Goal: Transaction & Acquisition: Purchase product/service

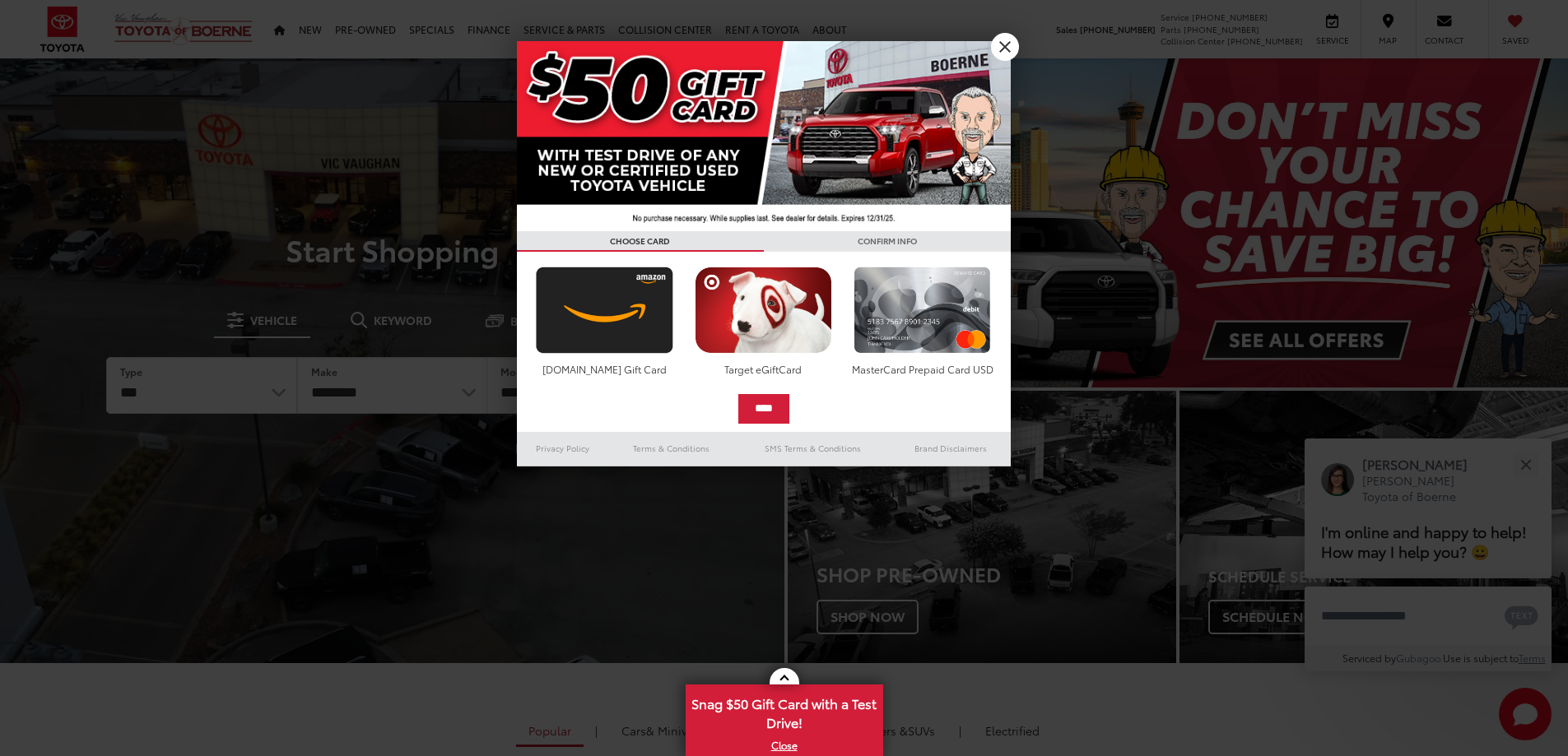
click at [1002, 231] on h3 "CONFIRM INFO" at bounding box center [886, 241] width 247 height 21
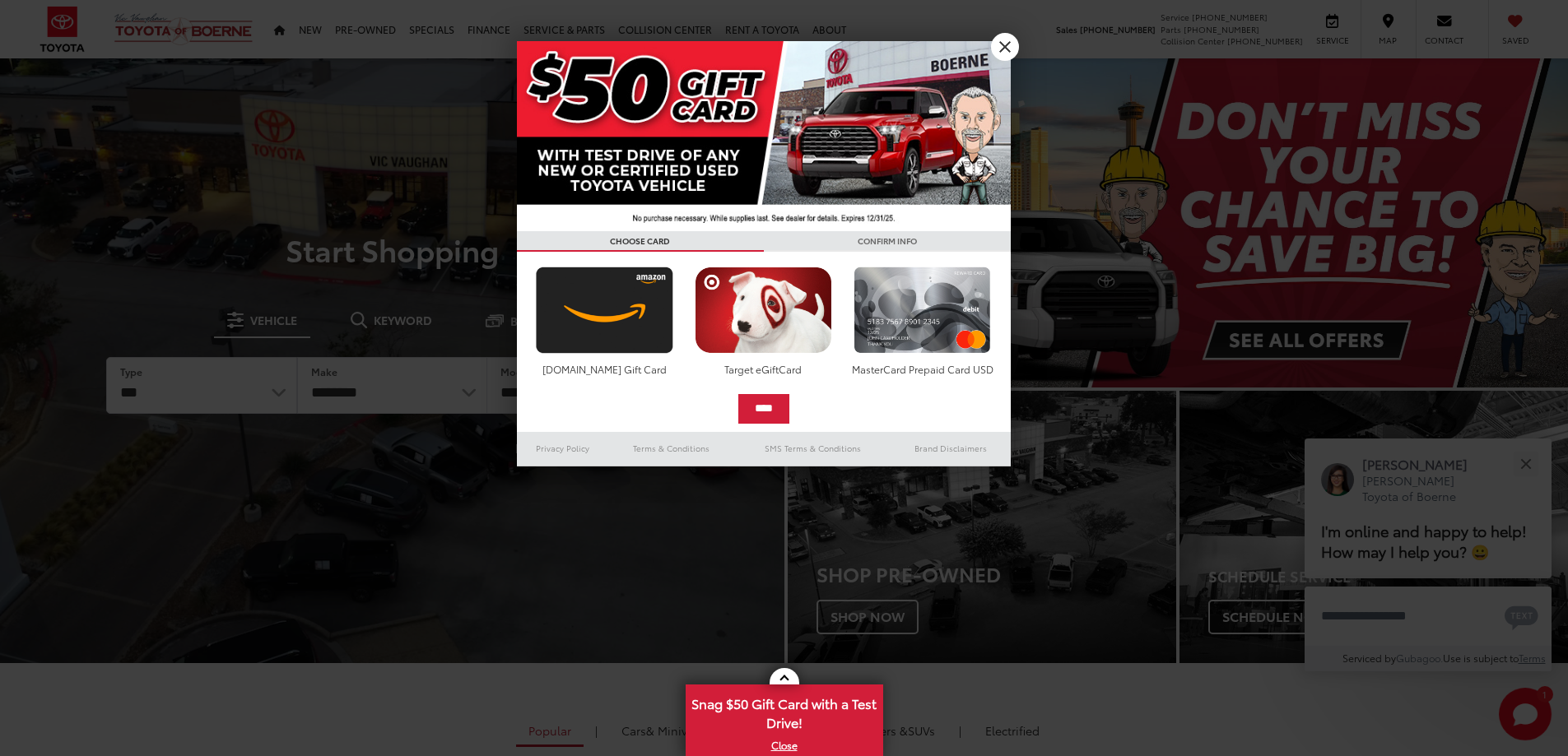
click at [1010, 231] on h3 "CONFIRM INFO" at bounding box center [886, 241] width 247 height 21
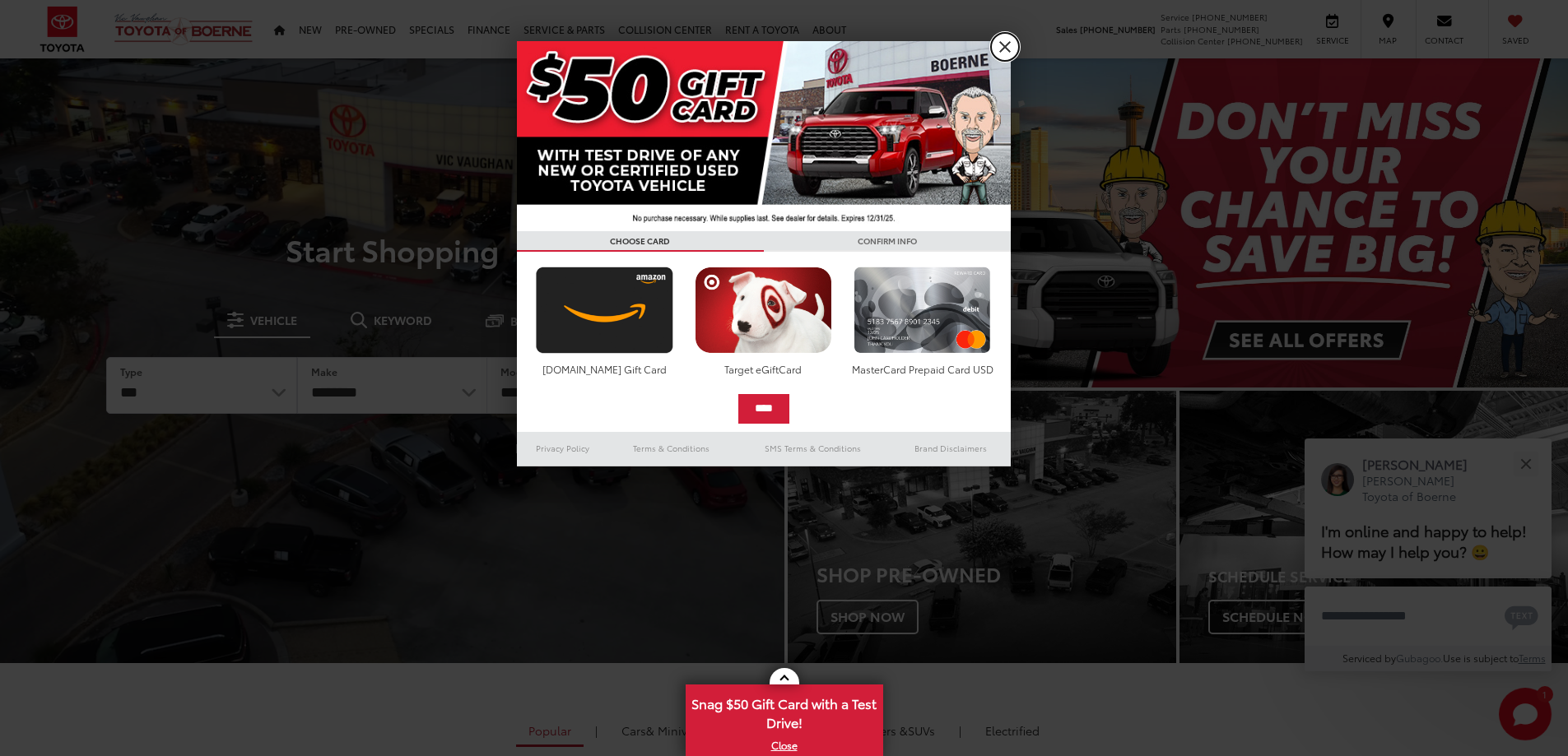
click at [1015, 39] on link "X" at bounding box center [1005, 47] width 28 height 28
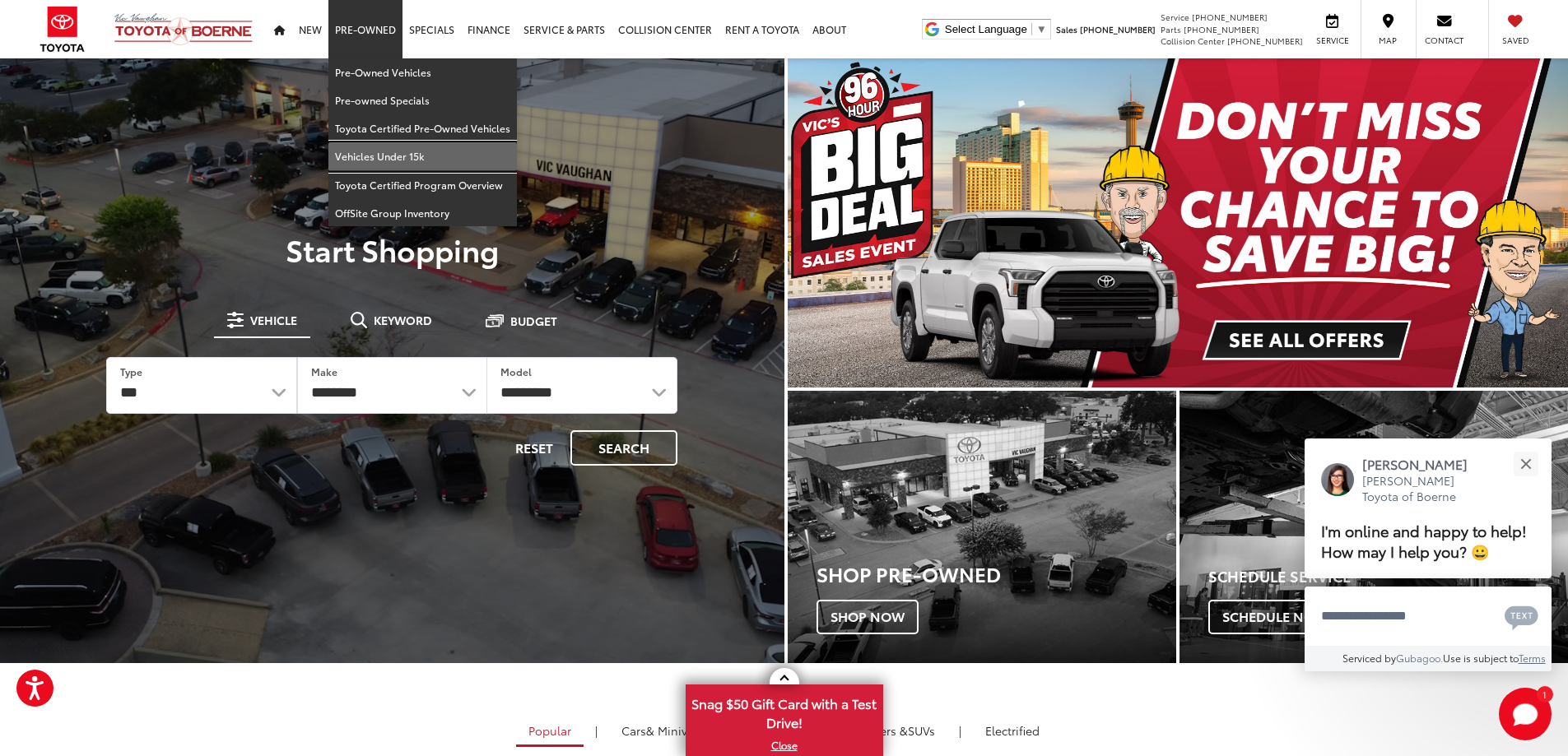
click at [374, 159] on link "Vehicles Under 15k" at bounding box center [422, 156] width 188 height 28
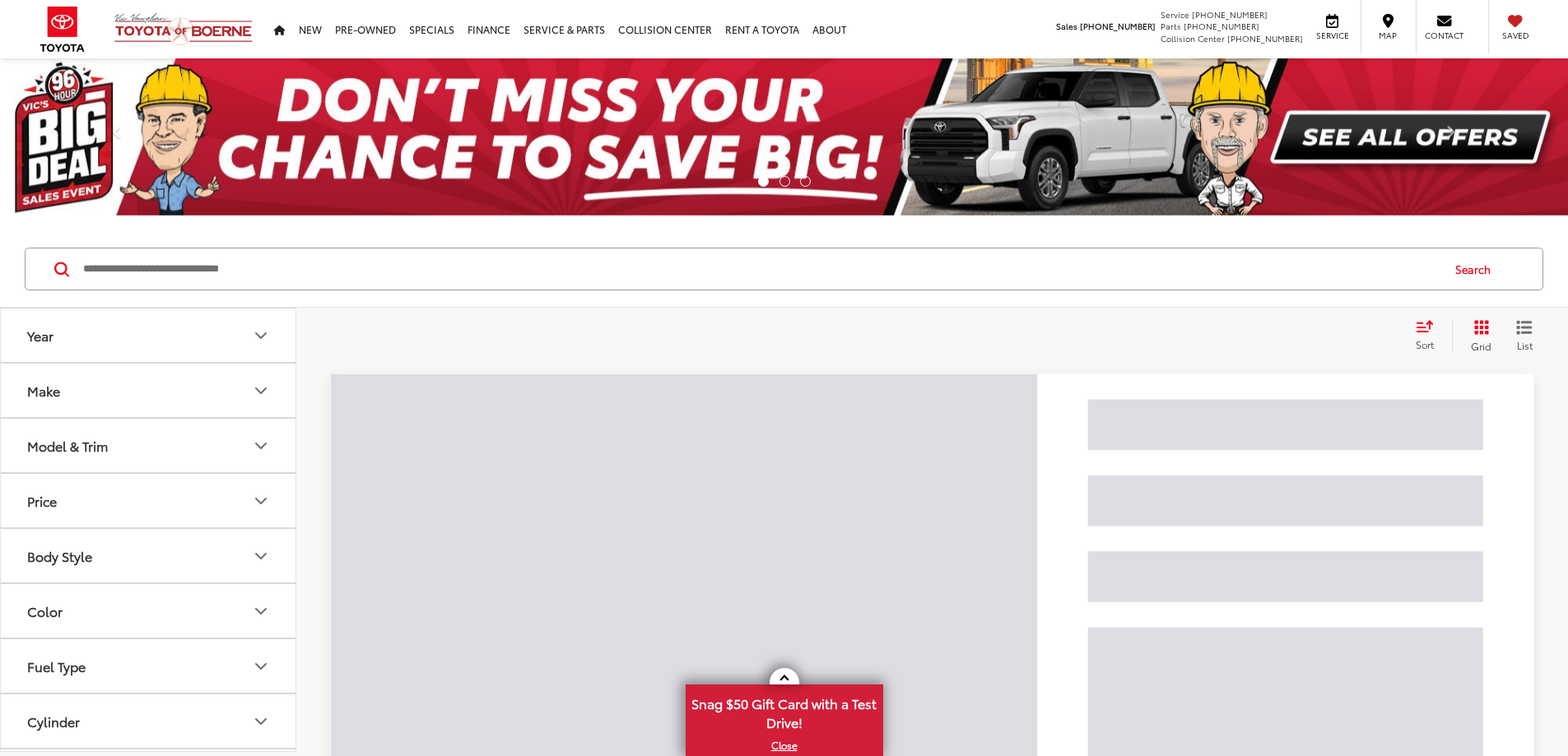
click at [1429, 340] on span "Sort" at bounding box center [1424, 344] width 18 height 14
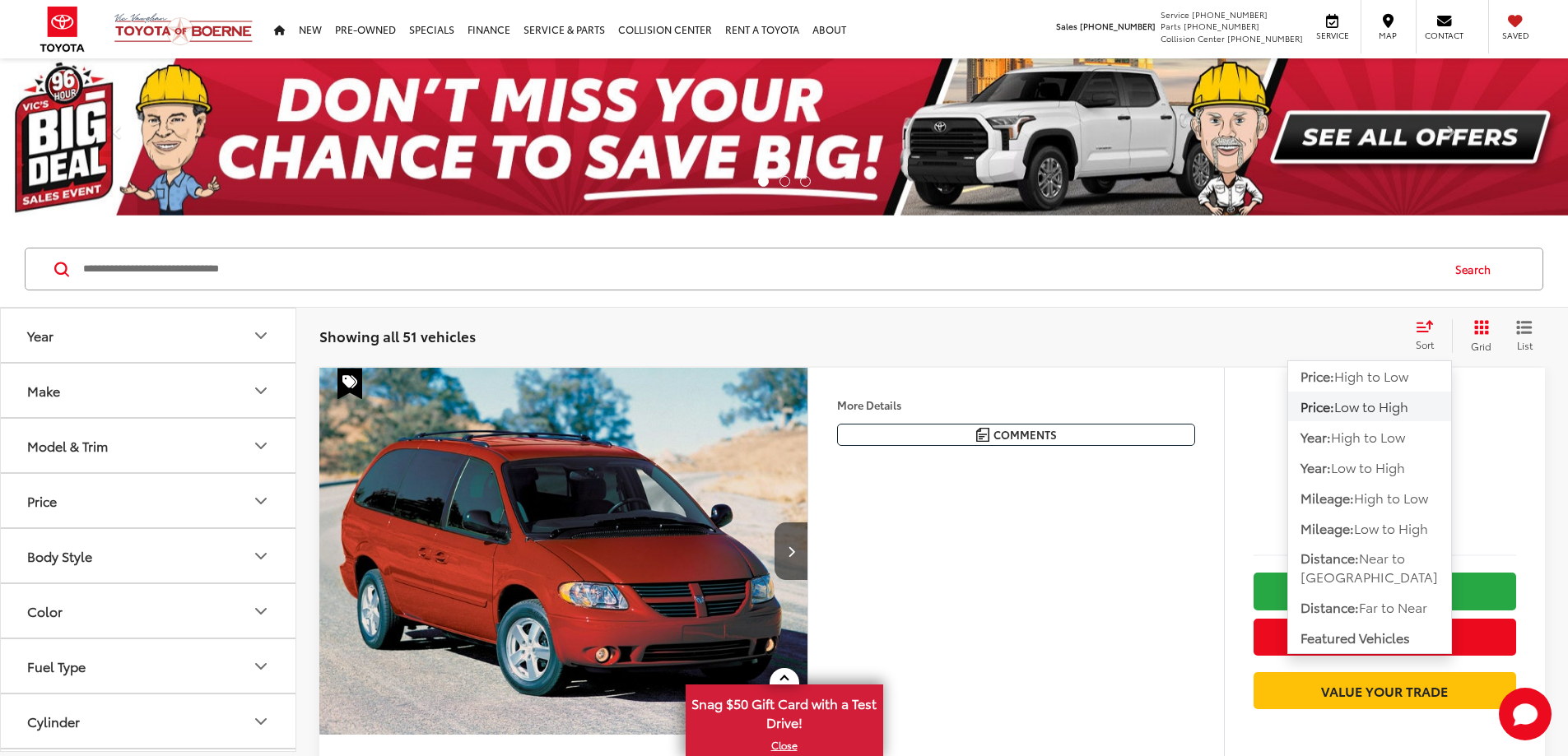
click at [1378, 403] on span "Low to High" at bounding box center [1371, 406] width 74 height 19
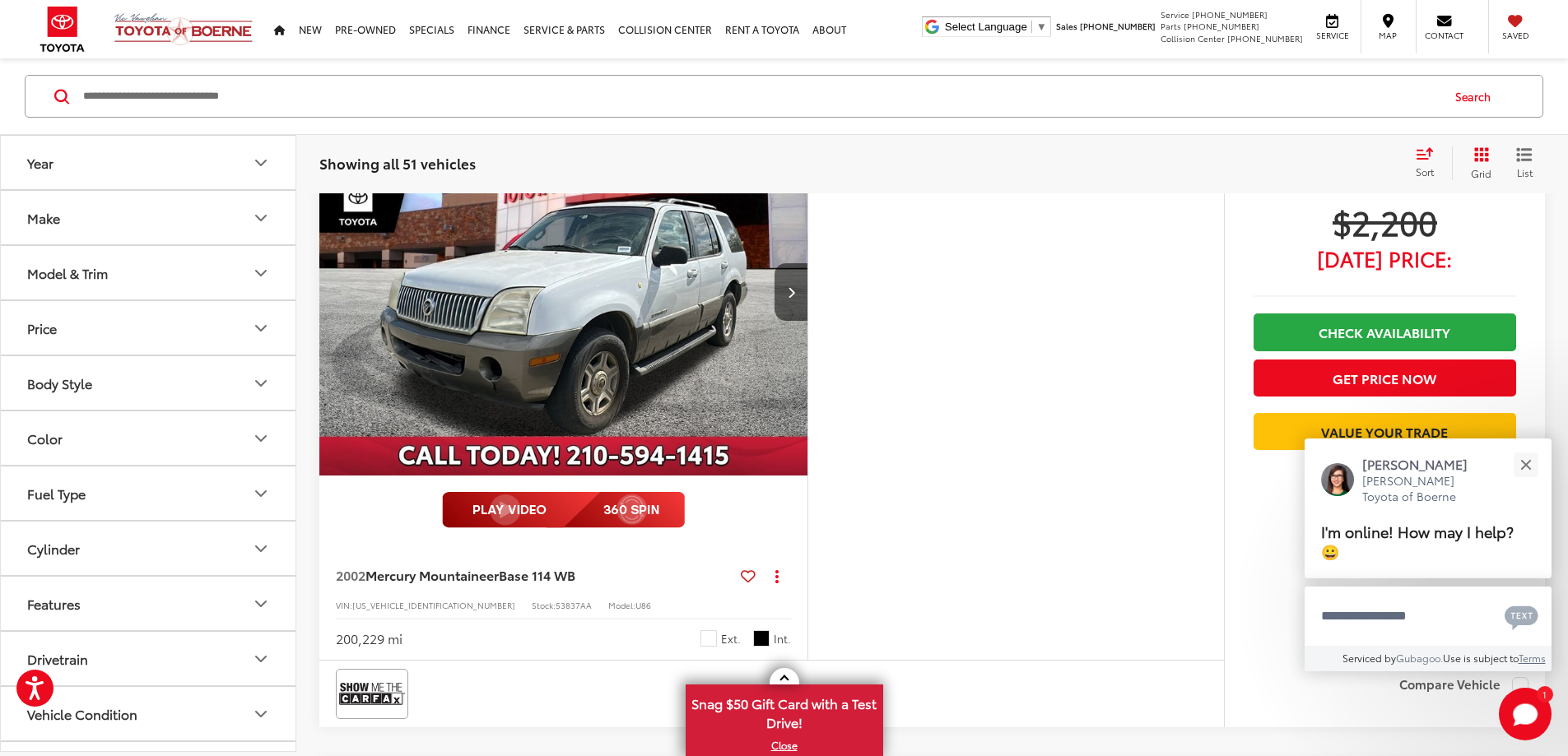
scroll to position [876, 0]
click at [1532, 459] on button "Close" at bounding box center [1525, 464] width 36 height 36
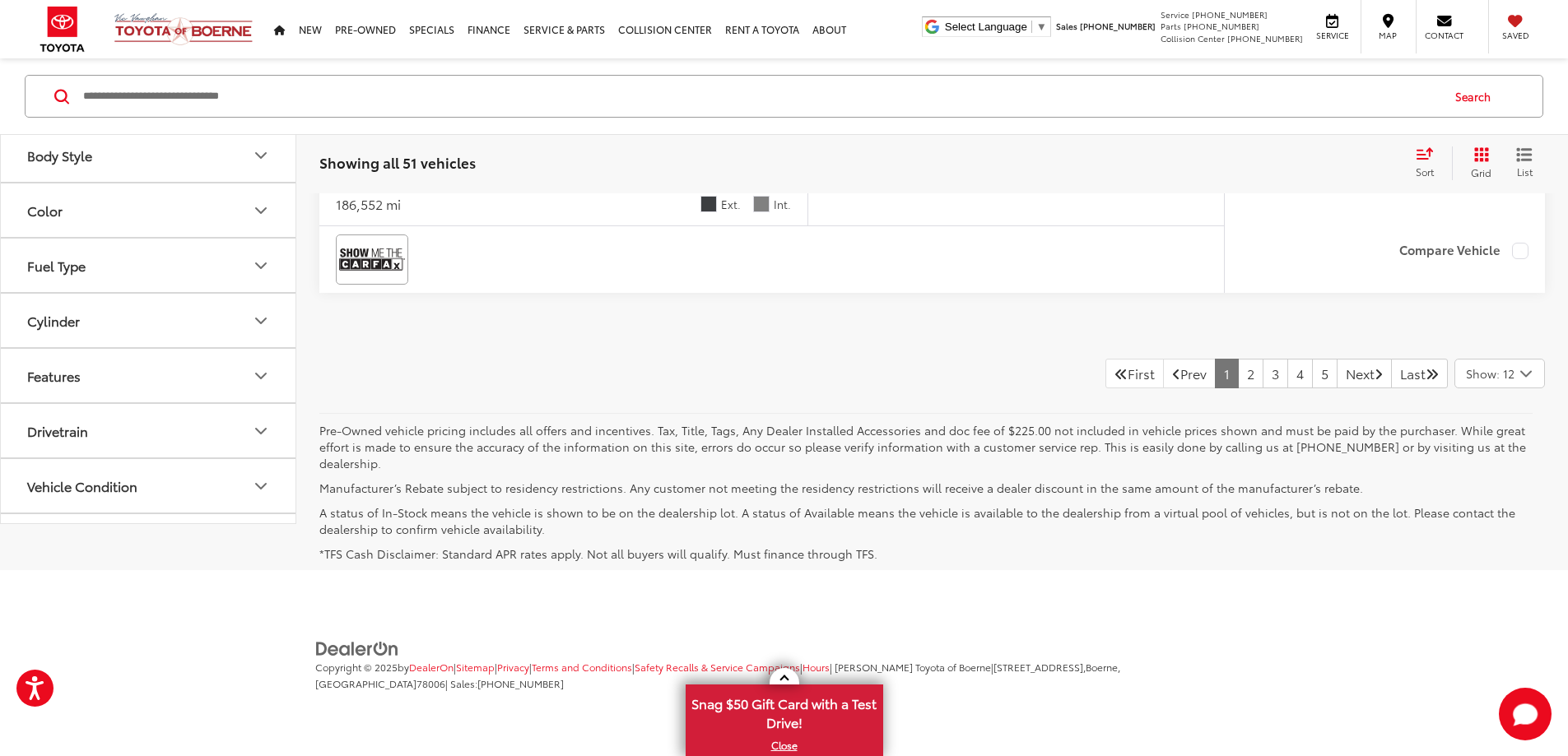
scroll to position [8339, 0]
click at [1238, 388] on link "2" at bounding box center [1250, 373] width 26 height 30
click at [1262, 388] on link "3" at bounding box center [1275, 373] width 26 height 30
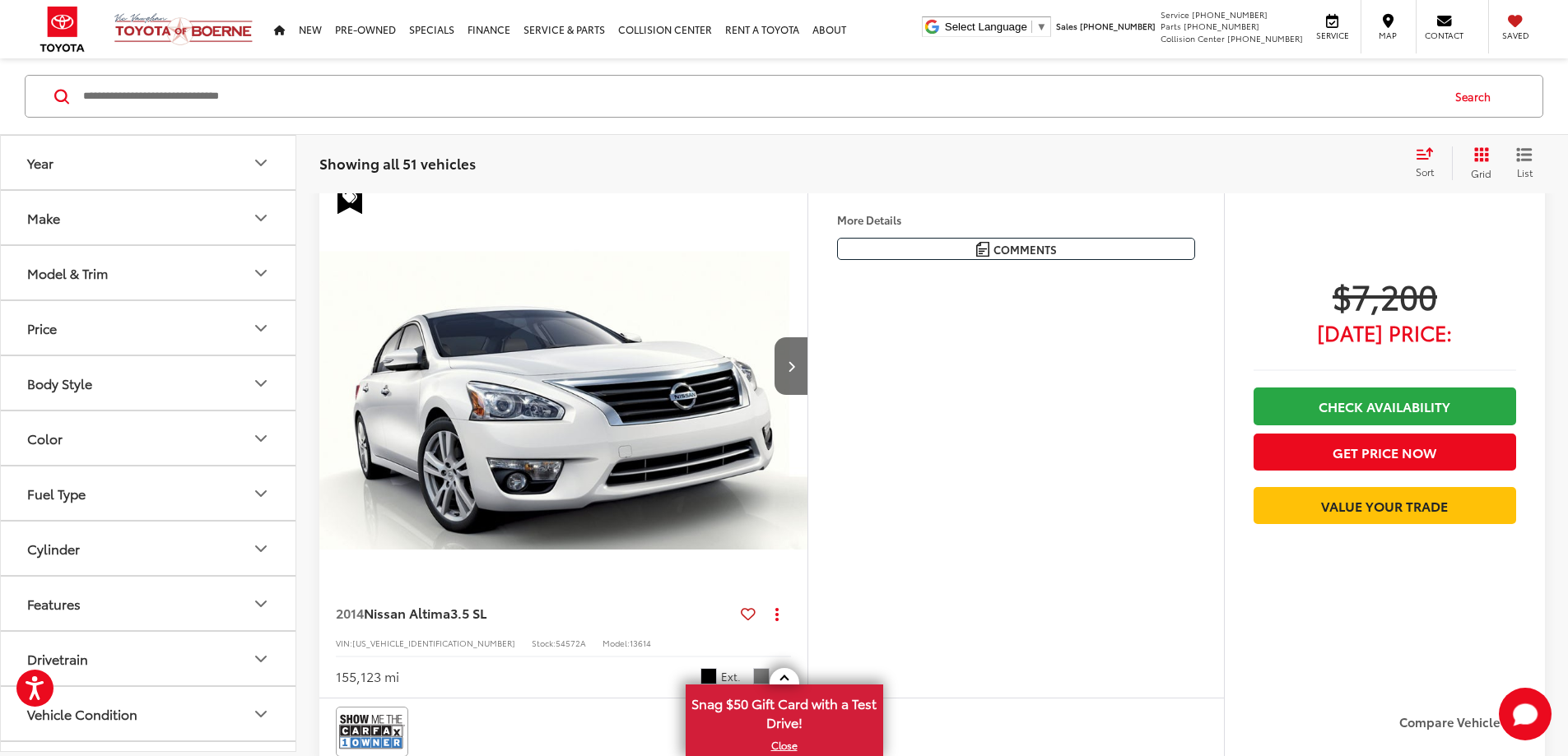
scroll to position [835, 0]
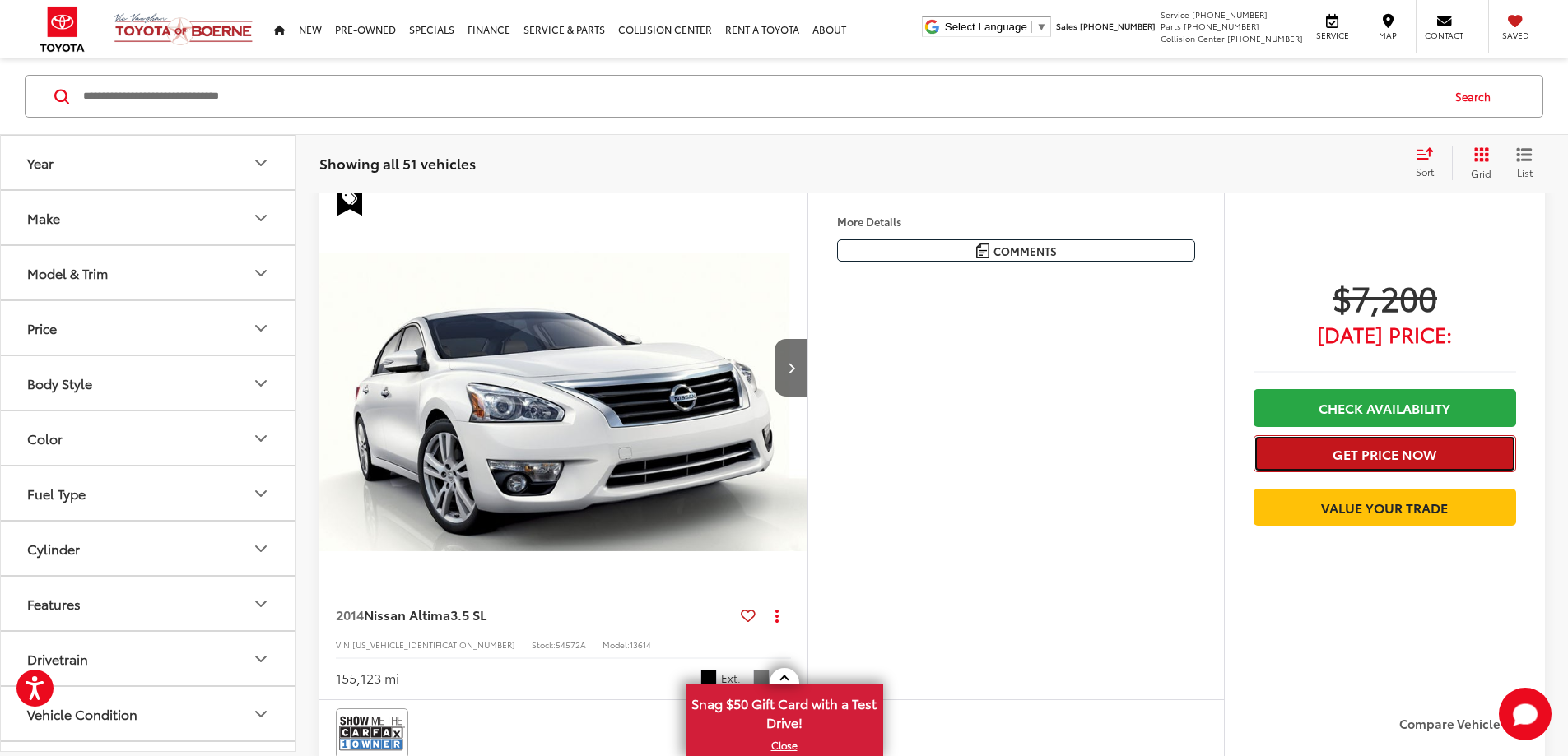
click at [1309, 473] on button "Get Price Now" at bounding box center [1385, 454] width 263 height 37
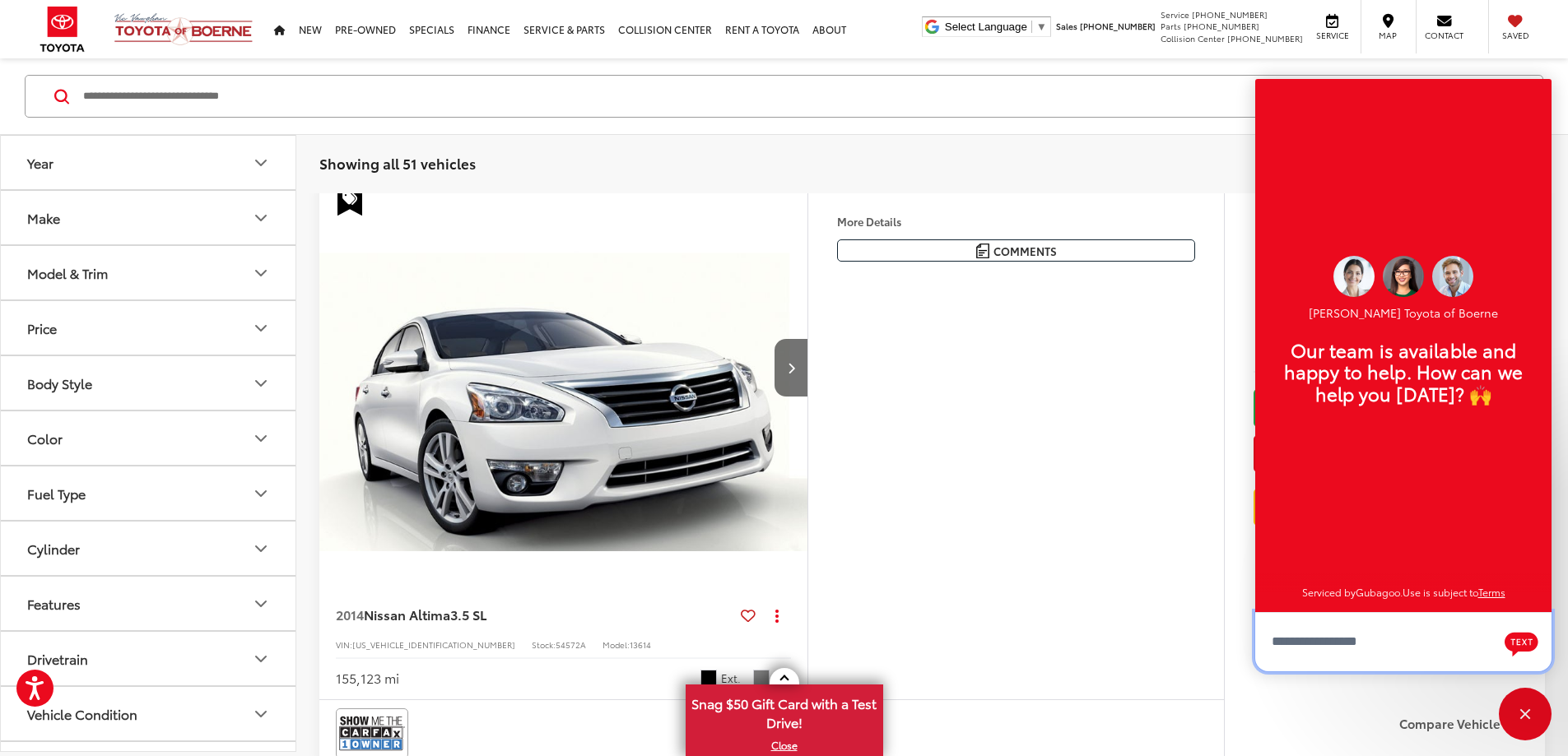
scroll to position [20, 0]
click at [1236, 544] on div "$7,200 Today's Price: Check Availability Get Price Now Value Your Trade" at bounding box center [1384, 445] width 321 height 521
click at [1190, 288] on div "More Details Comments Dealer Comments CARFAX One-Owner. 2014 Nissan Altima 3.5 …" at bounding box center [1015, 236] width 416 height 104
click at [0, 0] on div "CARFAX One-Owner. 2014 Nissan Altima 3.5 SL Black Inspected, Bluetooth®, CVT wi…" at bounding box center [0, 0] width 0 height 0
click at [0, 0] on div "Dealer Comments CARFAX One-Owner. 2014 Nissan Altima 3.5 SL Black Inspected, Bl…" at bounding box center [0, 0] width 0 height 0
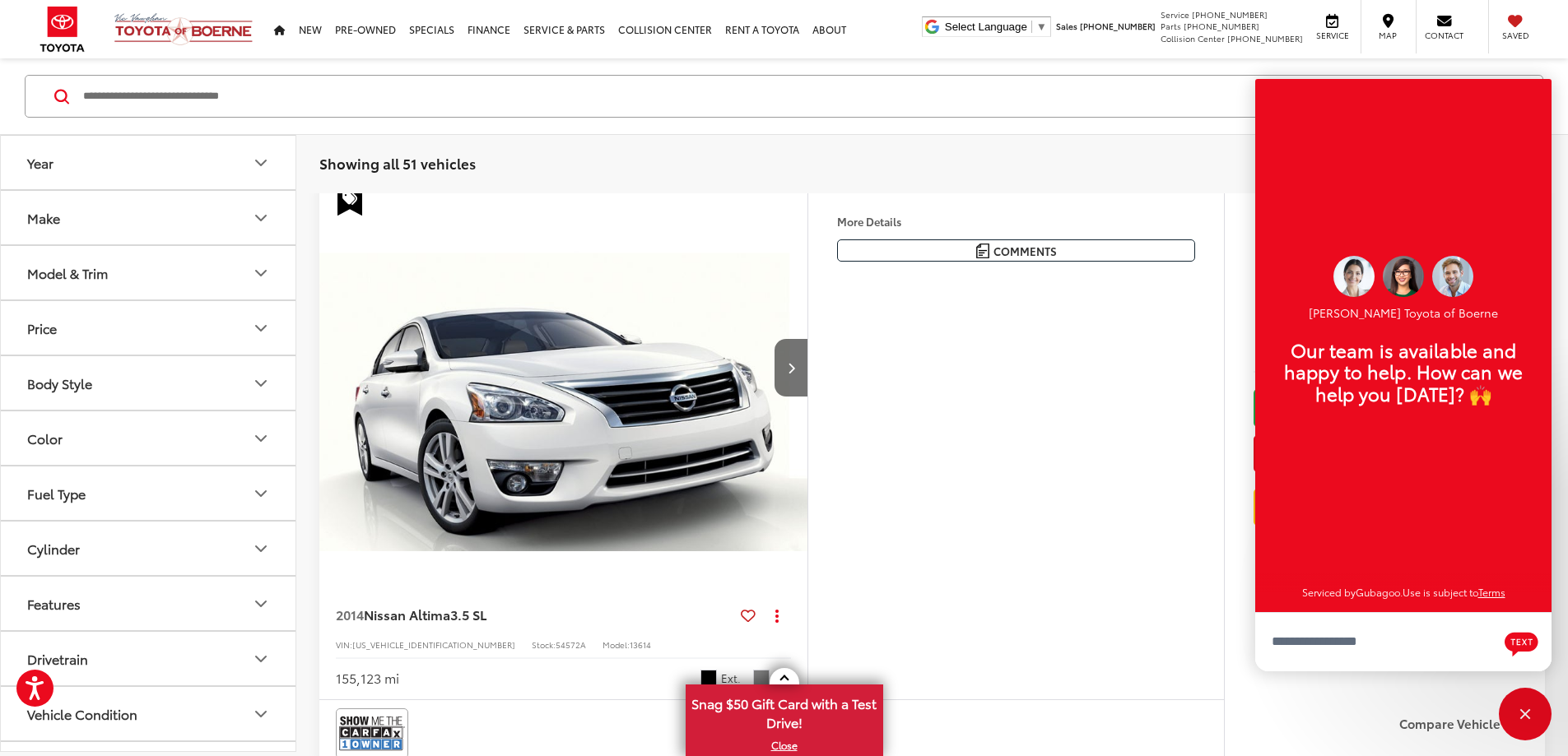
click at [0, 0] on h5 "Dealer Comments" at bounding box center [0, 0] width 0 height 0
click at [744, 389] on img "2014 Nissan Altima 3.5 SL 0" at bounding box center [563, 368] width 491 height 368
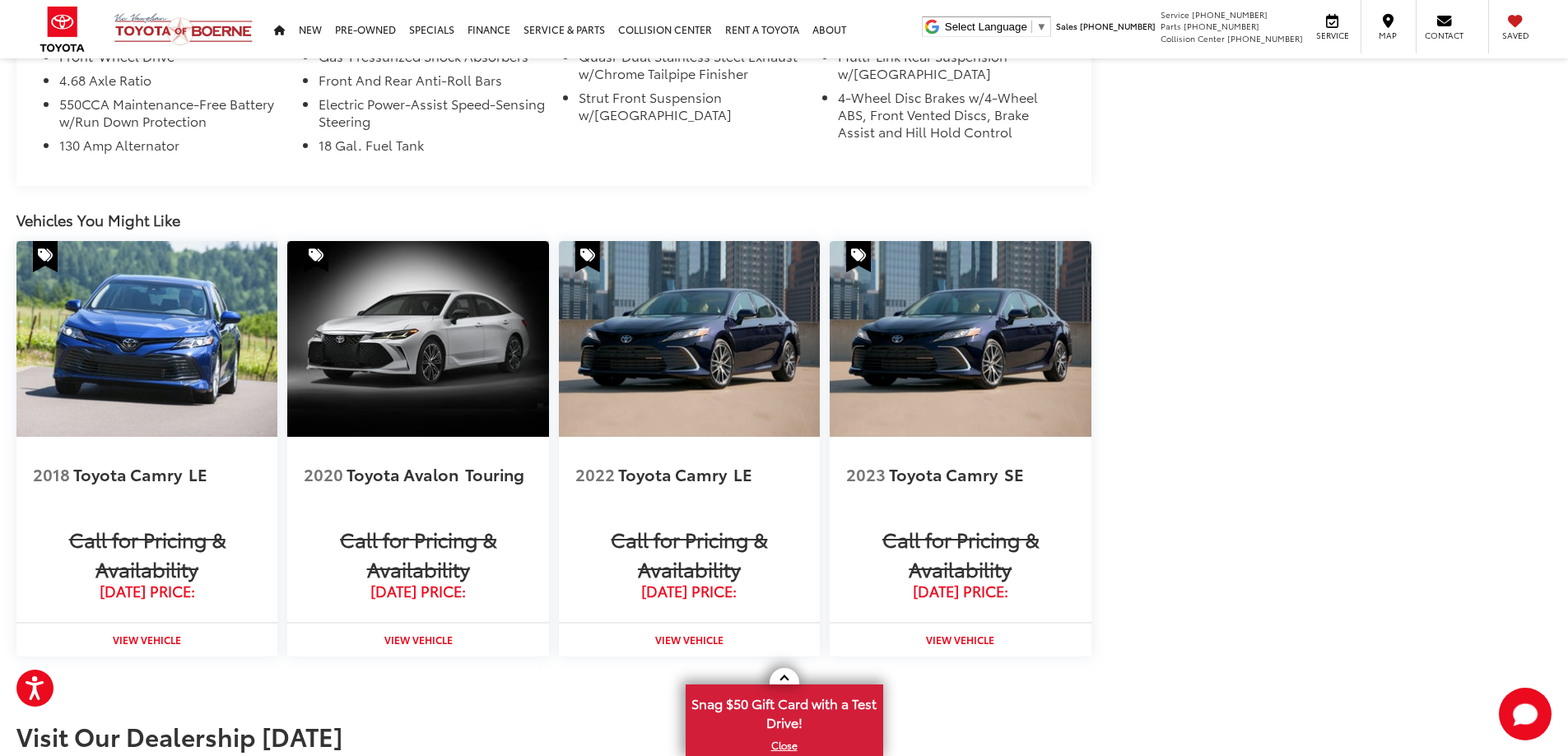
scroll to position [1534, 0]
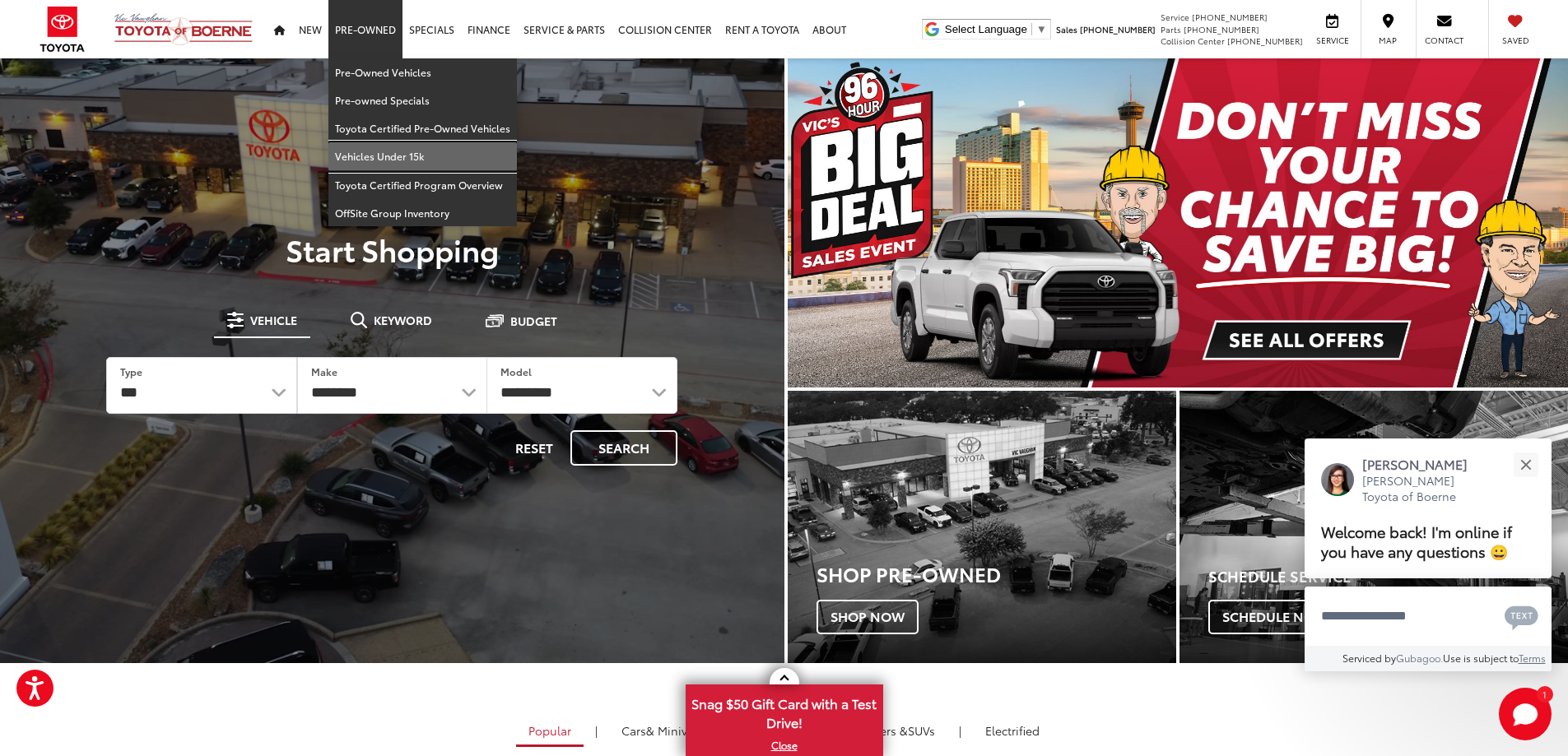
click at [375, 153] on link "Vehicles Under 15k" at bounding box center [422, 156] width 188 height 28
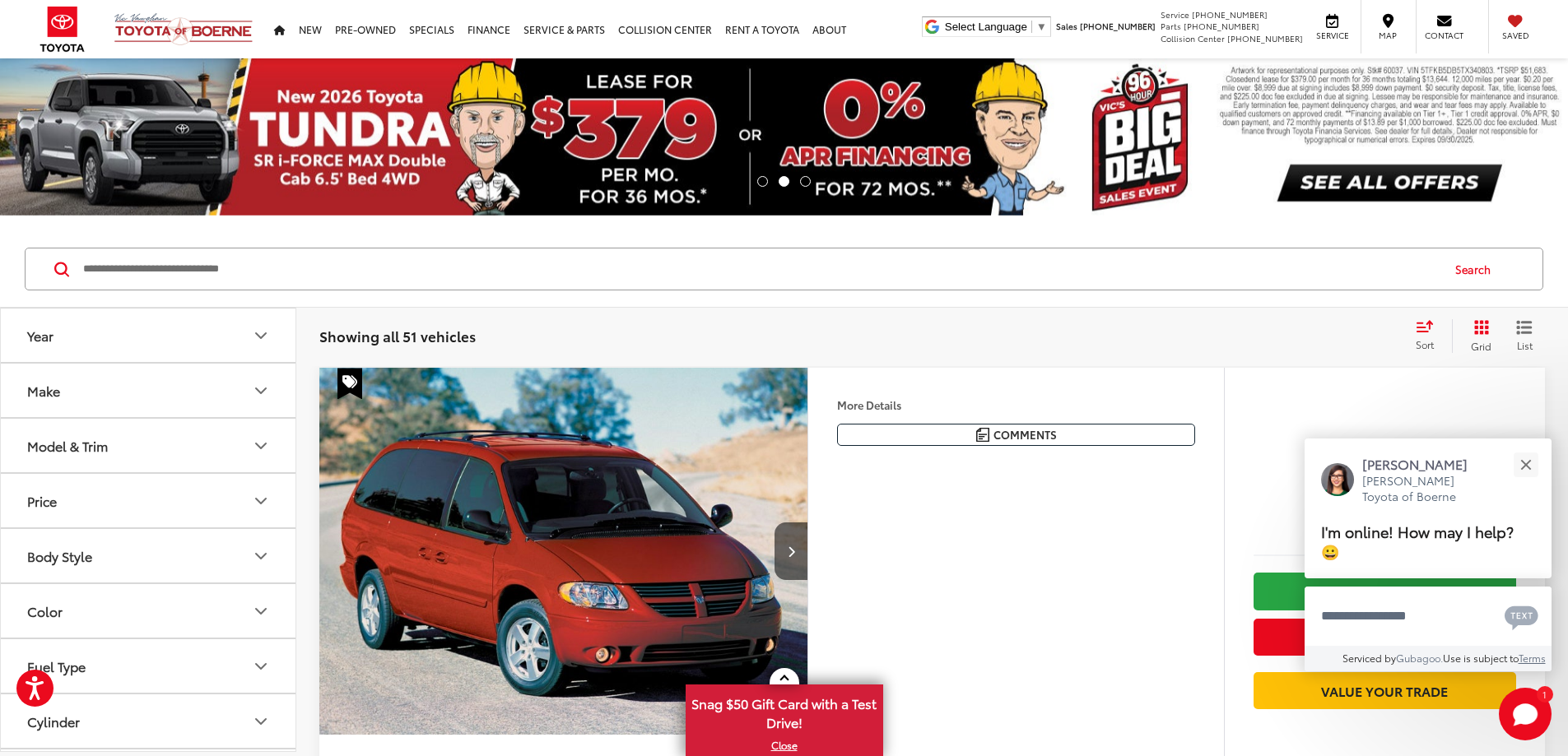
click at [1433, 330] on icon "Select sort value" at bounding box center [1424, 326] width 18 height 12
